Goal: Information Seeking & Learning: Get advice/opinions

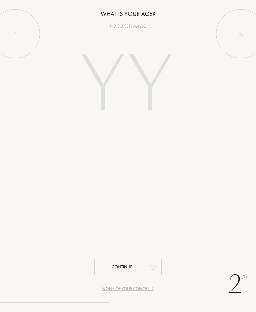
click at [150, 100] on input "number" at bounding box center [128, 86] width 132 height 106
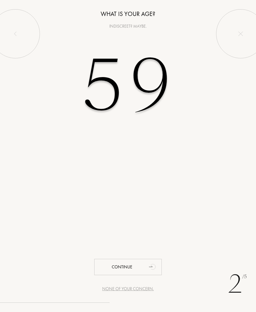
type input "59"
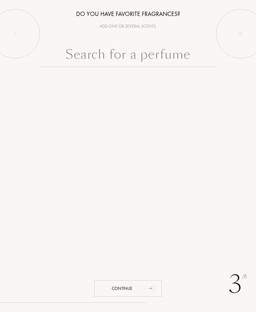
click at [173, 60] on input "text" at bounding box center [128, 56] width 178 height 22
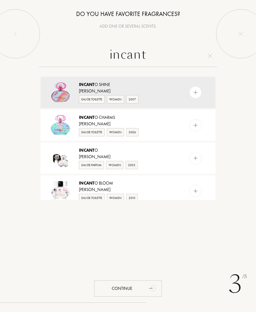
type input "incant"
click at [194, 128] on img at bounding box center [196, 126] width 6 height 6
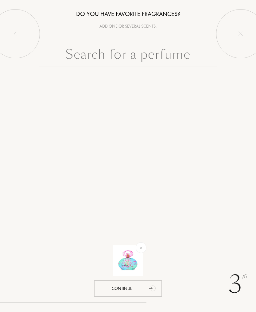
click at [158, 60] on input "text" at bounding box center [128, 56] width 178 height 22
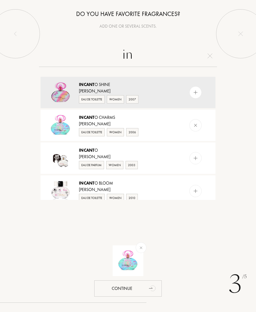
type input "i"
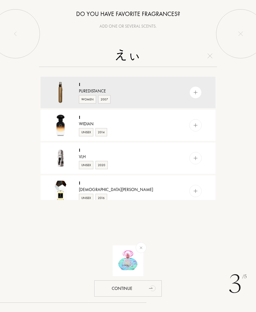
type input "え"
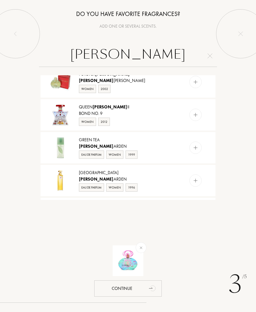
scroll to position [45, 0]
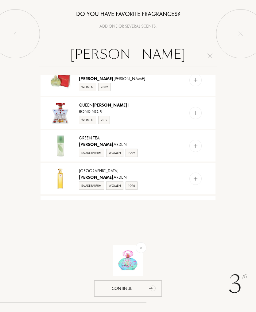
type input "[PERSON_NAME]"
click at [198, 148] on img at bounding box center [196, 146] width 6 height 6
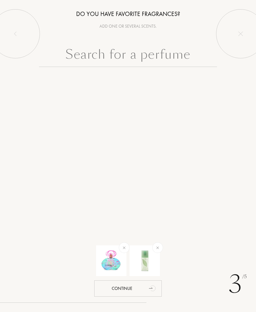
scroll to position [0, 0]
click at [147, 60] on input "text" at bounding box center [128, 56] width 178 height 22
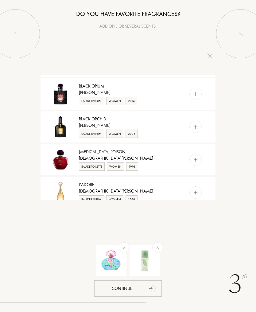
scroll to position [166, 0]
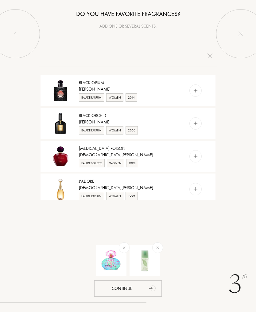
type input "l"
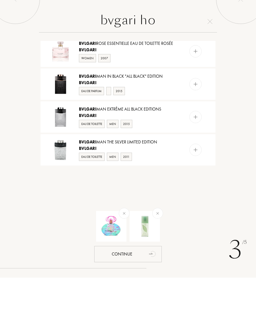
scroll to position [237, 0]
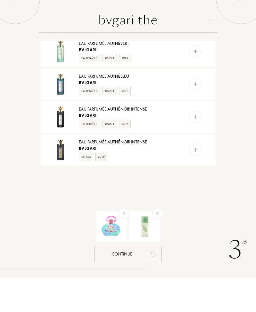
type input "bvgari the"
click at [196, 83] on img at bounding box center [196, 86] width 6 height 6
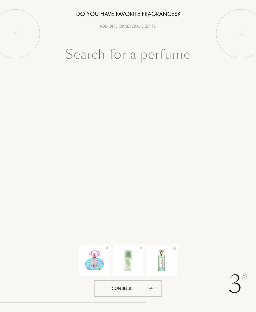
click at [138, 54] on input "text" at bounding box center [128, 56] width 178 height 22
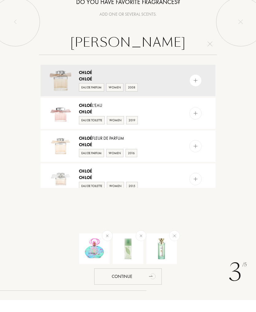
type input "[PERSON_NAME]"
click at [198, 90] on img at bounding box center [196, 93] width 6 height 6
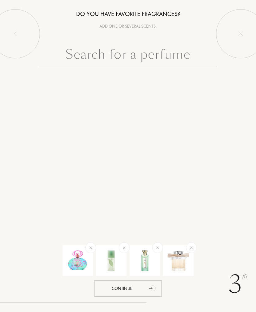
click at [146, 290] on div "Continue" at bounding box center [128, 288] width 68 height 16
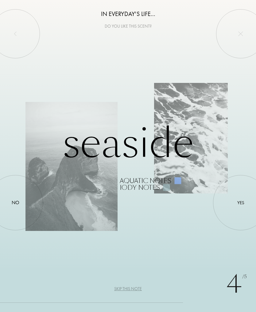
click at [241, 203] on div at bounding box center [241, 203] width 0 height 0
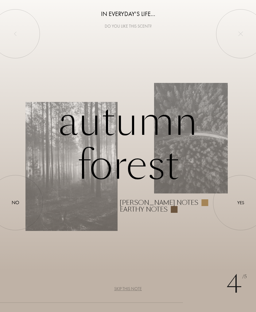
click at [240, 205] on div "Yes" at bounding box center [240, 202] width 7 height 7
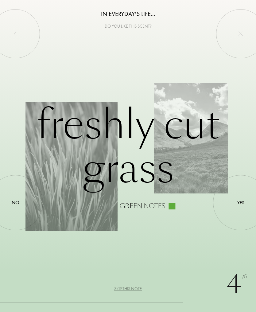
click at [17, 206] on div "No" at bounding box center [16, 202] width 8 height 7
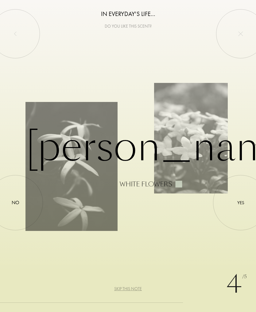
click at [242, 203] on div "Yes" at bounding box center [240, 202] width 7 height 7
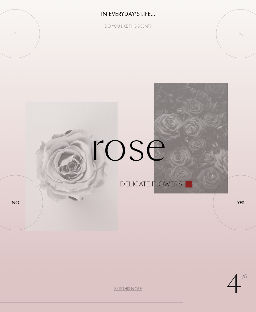
click at [242, 203] on div "Yes" at bounding box center [240, 202] width 7 height 7
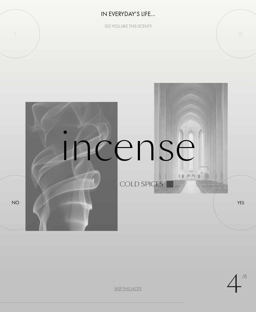
click at [14, 202] on div "No" at bounding box center [16, 202] width 8 height 7
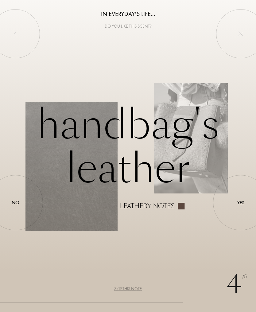
click at [15, 203] on div "No" at bounding box center [16, 202] width 8 height 7
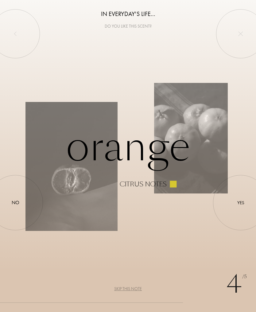
click at [241, 203] on div at bounding box center [241, 203] width 0 height 0
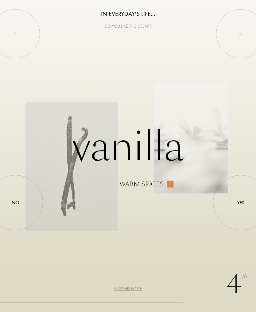
click at [241, 203] on div at bounding box center [241, 203] width 0 height 0
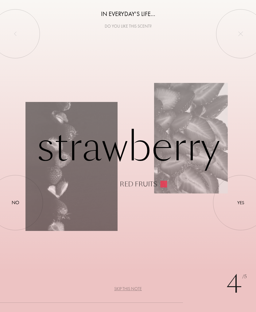
click at [18, 205] on div "No" at bounding box center [16, 202] width 8 height 7
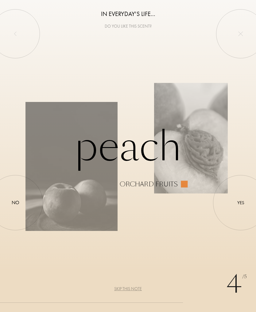
click at [15, 201] on div "No" at bounding box center [16, 202] width 8 height 7
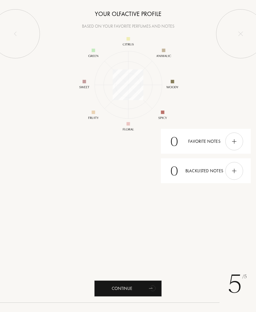
scroll to position [80, 80]
click at [175, 82] on img at bounding box center [128, 84] width 123 height 123
click at [236, 142] on img at bounding box center [234, 141] width 7 height 7
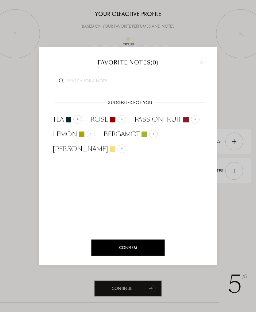
click at [155, 134] on img at bounding box center [153, 133] width 3 height 3
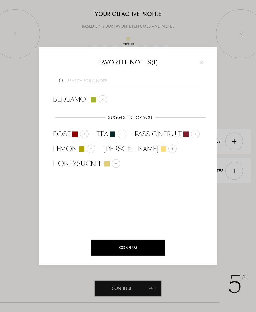
click at [123, 134] on img at bounding box center [121, 133] width 3 height 3
click at [85, 134] on img at bounding box center [84, 133] width 3 height 3
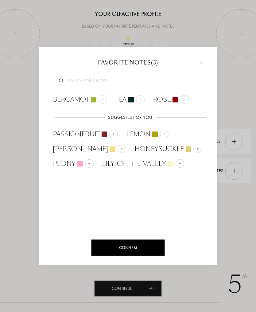
click at [120, 150] on img at bounding box center [121, 148] width 3 height 3
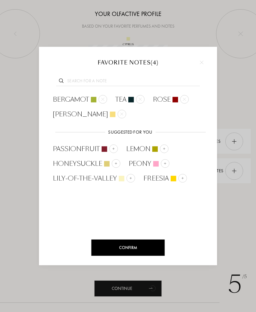
click at [147, 250] on div "Confirm" at bounding box center [128, 248] width 73 height 16
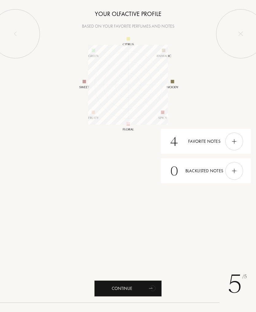
click at [235, 170] on img at bounding box center [234, 170] width 7 height 7
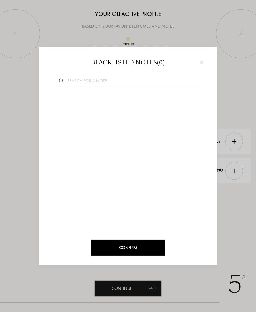
click at [161, 80] on input "text" at bounding box center [128, 82] width 144 height 8
type input "r"
type input "lav"
click at [102, 99] on img at bounding box center [100, 99] width 3 height 3
click at [125, 80] on input "text" at bounding box center [128, 82] width 144 height 8
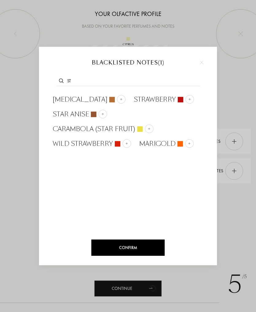
type input "st"
click at [185, 98] on div at bounding box center [189, 99] width 9 height 9
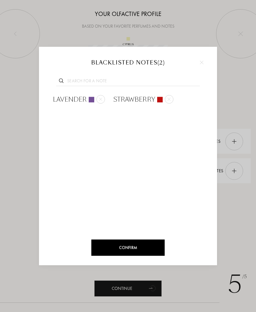
click at [142, 80] on input "text" at bounding box center [128, 82] width 144 height 8
type input "d"
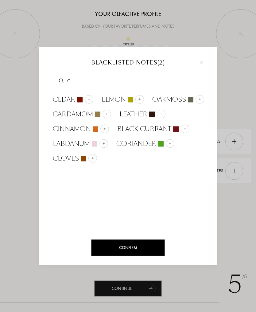
type input "c"
click at [162, 113] on img at bounding box center [161, 113] width 3 height 3
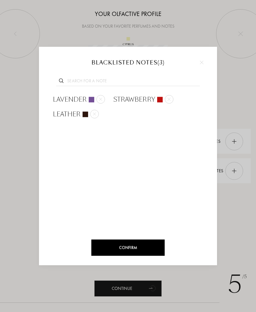
click at [146, 82] on input "text" at bounding box center [128, 82] width 144 height 8
type input "b"
type input "k"
type input "f"
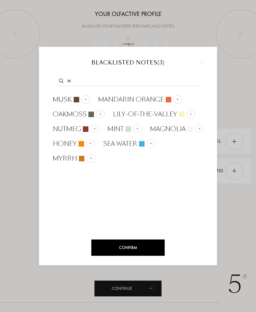
type input "m"
click at [203, 64] on img at bounding box center [202, 62] width 4 height 4
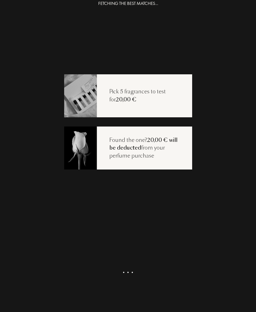
scroll to position [12, 0]
